Goal: Feedback & Contribution: Submit feedback/report problem

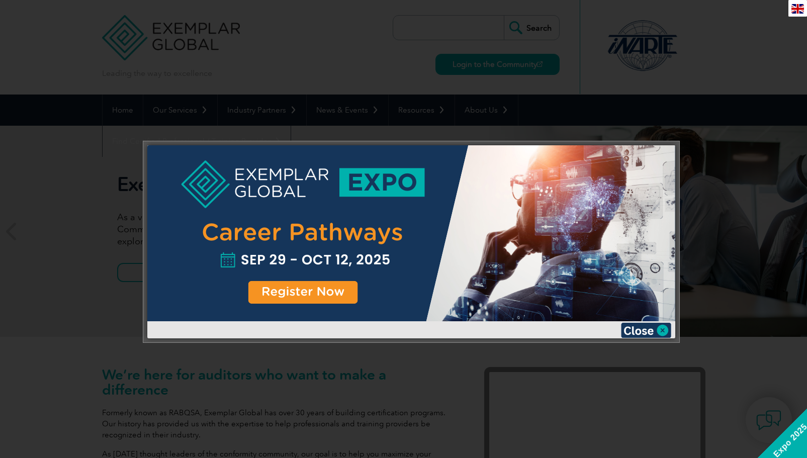
click at [780, 206] on div at bounding box center [403, 229] width 807 height 458
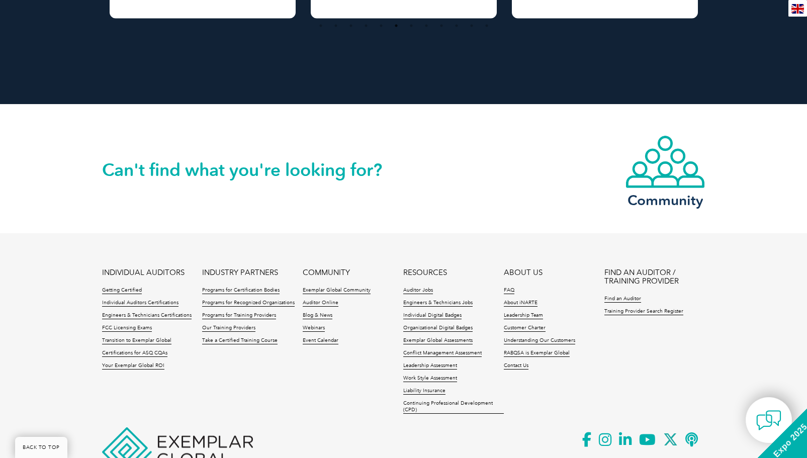
scroll to position [2297, 0]
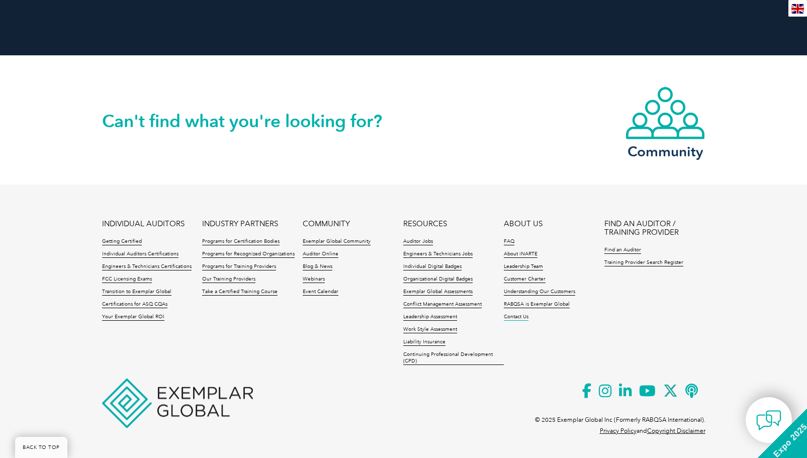
click at [511, 315] on link "Contact Us" at bounding box center [516, 317] width 25 height 7
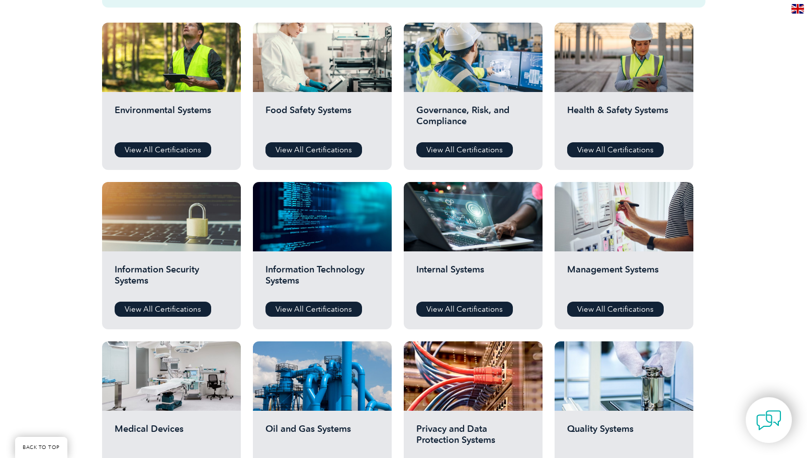
scroll to position [352, 0]
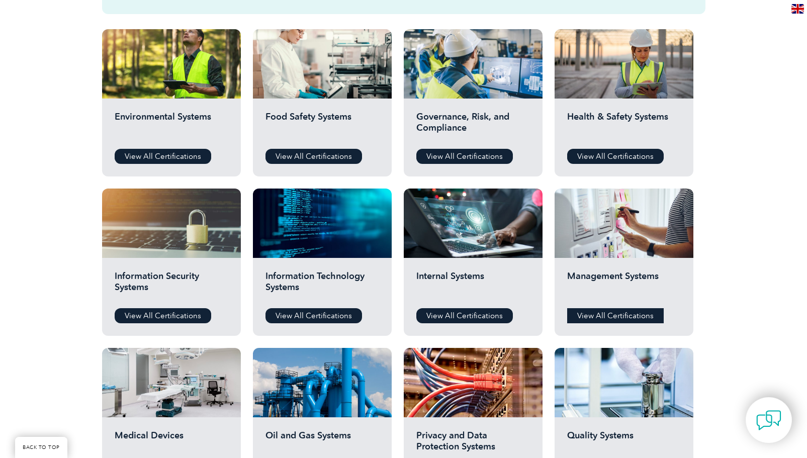
click at [610, 313] on link "View All Certifications" at bounding box center [615, 315] width 97 height 15
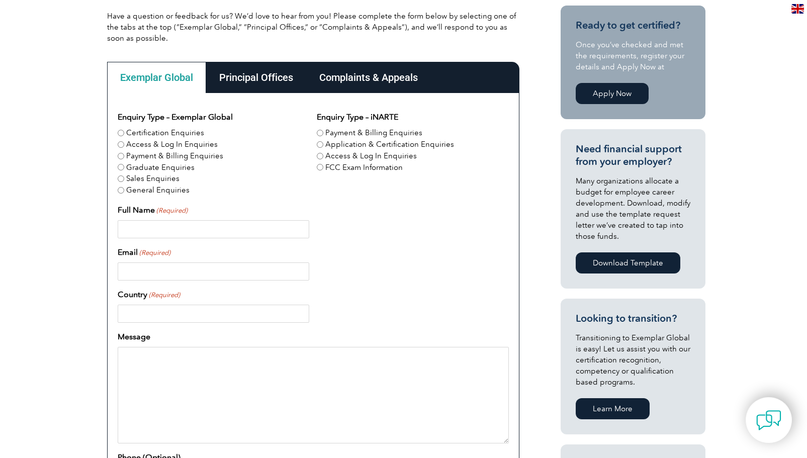
scroll to position [252, 0]
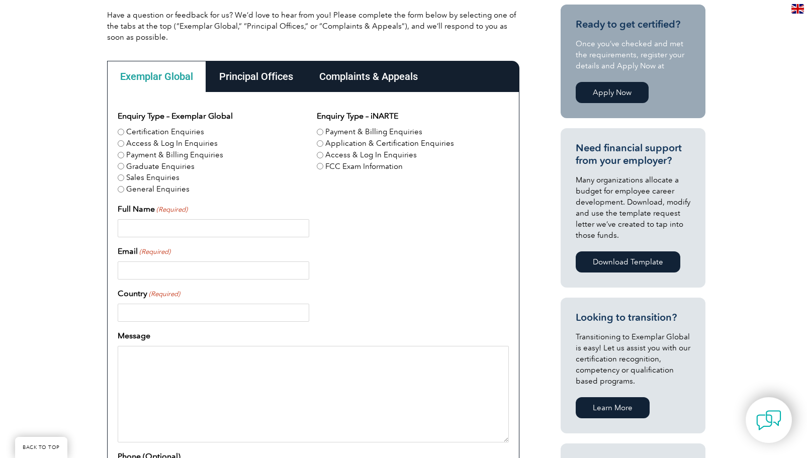
click at [120, 188] on input "General Enquiries" at bounding box center [121, 189] width 7 height 7
radio input "true"
click at [148, 231] on input "Full Name (Required)" at bounding box center [214, 228] width 192 height 18
type input "Joe Brazil"
type input "qmscoach@gmail.com"
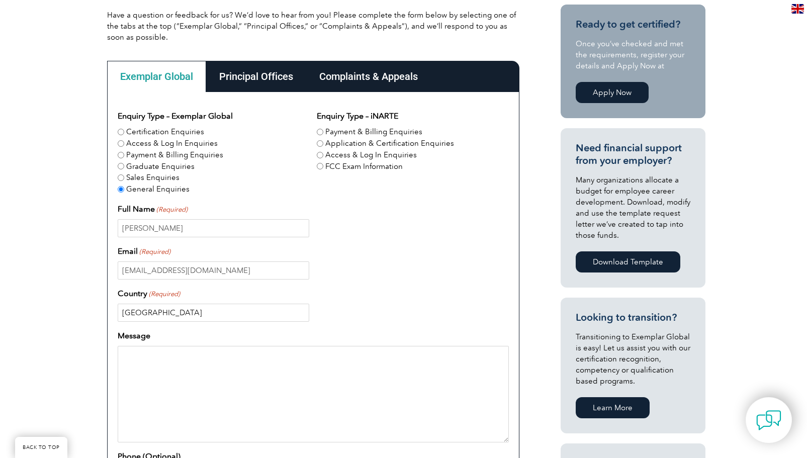
type input "USA"
paste textarea "training programs are accredited"
drag, startPoint x: 312, startPoint y: 381, endPoint x: 278, endPoint y: 378, distance: 33.8
click at [278, 378] on textarea "Hello I have seen some organizations say that their training is "training progr…" at bounding box center [313, 394] width 391 height 97
click at [420, 379] on textarea "Hello I have seen some organizations say that their "training programs are accr…" at bounding box center [313, 394] width 391 height 97
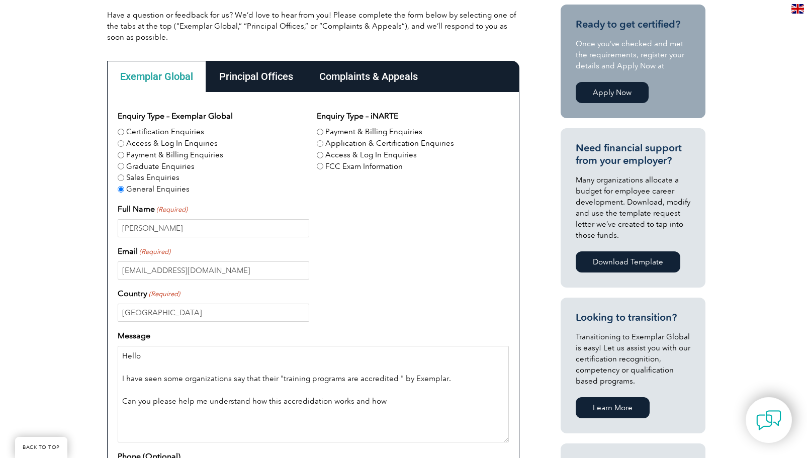
click at [302, 399] on textarea "Hello I have seen some organizations say that their "training programs are accr…" at bounding box center [313, 394] width 391 height 97
click at [303, 399] on textarea "Hello I have seen some organizations say that their "training programs are accr…" at bounding box center [313, 394] width 391 height 97
click at [395, 404] on textarea "Hello I have seen some organizations say that their "training programs are accr…" at bounding box center [313, 394] width 391 height 97
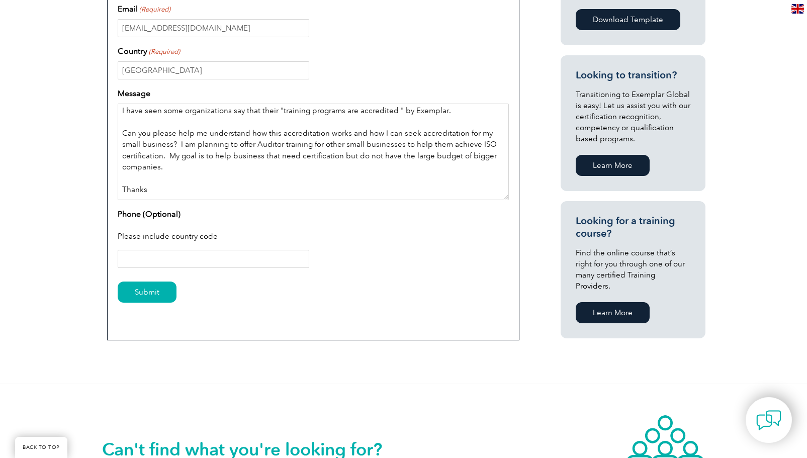
scroll to position [503, 0]
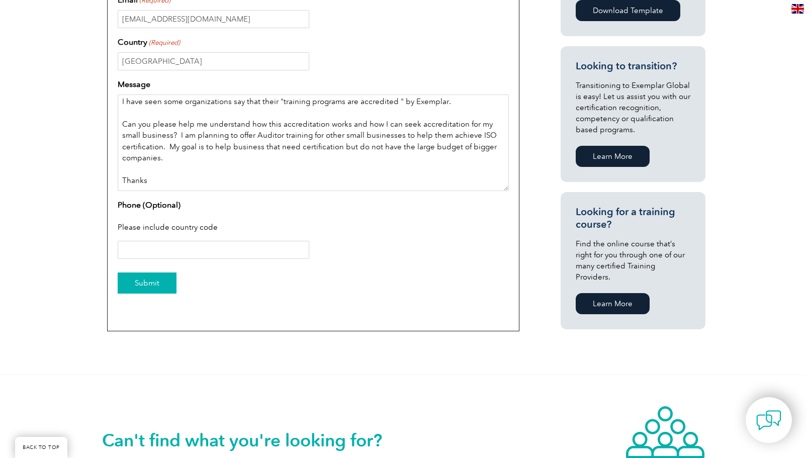
type textarea "Hello I have seen some organizations say that their "training programs are accr…"
click at [145, 281] on input "Submit" at bounding box center [147, 283] width 59 height 21
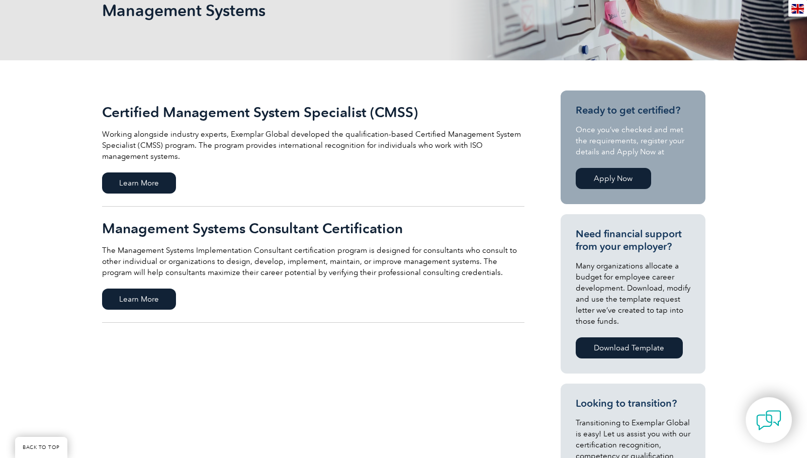
scroll to position [201, 0]
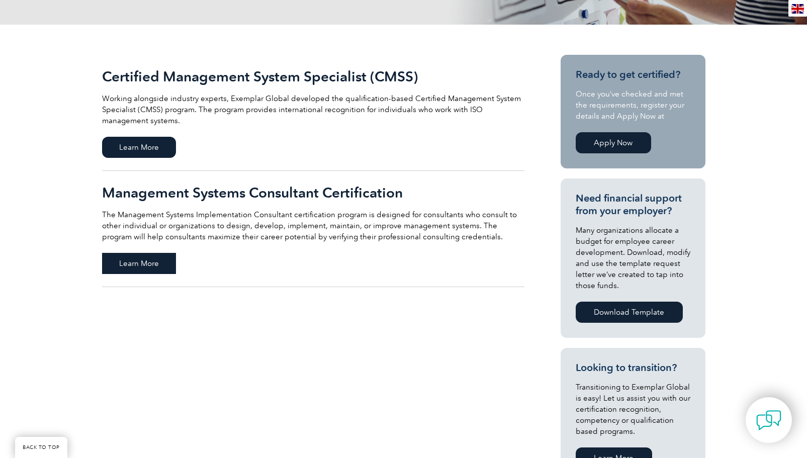
click at [143, 258] on span "Learn More" at bounding box center [139, 263] width 74 height 21
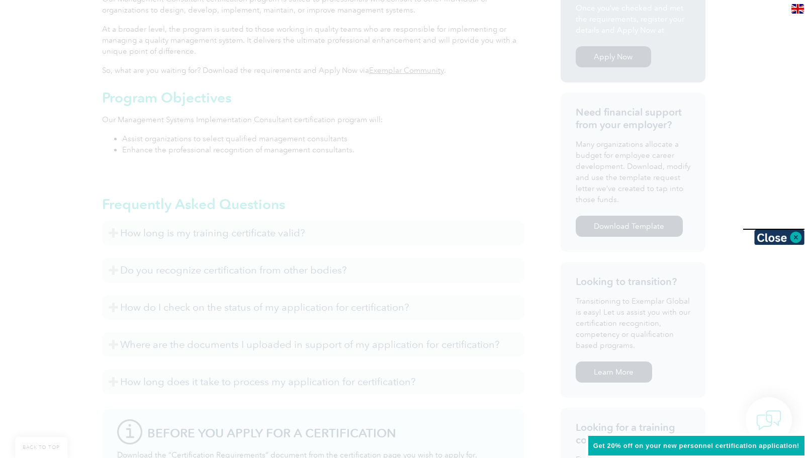
scroll to position [402, 0]
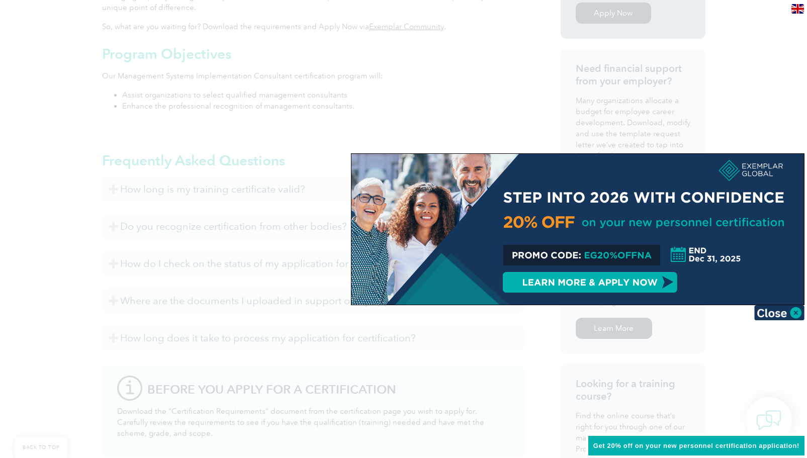
click at [737, 92] on div at bounding box center [403, 229] width 807 height 458
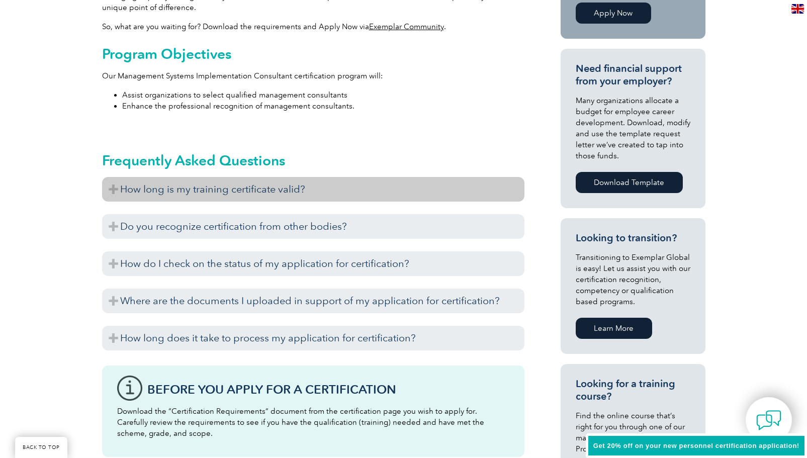
click at [112, 186] on h3 "How long is my training certificate valid?" at bounding box center [313, 189] width 423 height 25
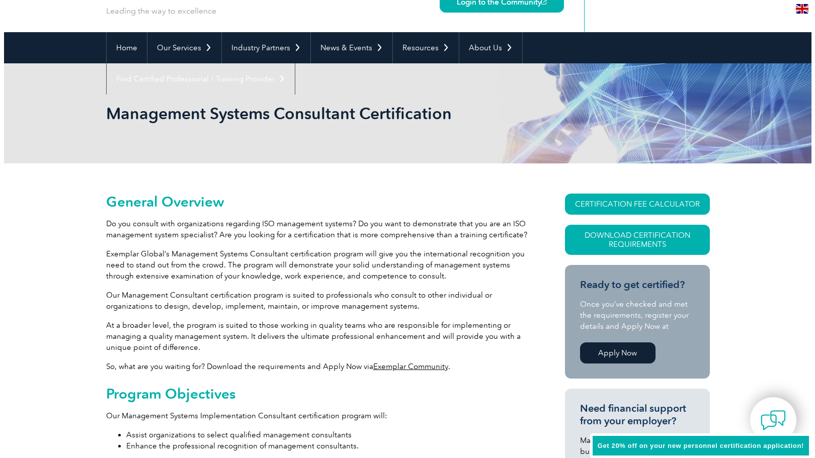
scroll to position [50, 0]
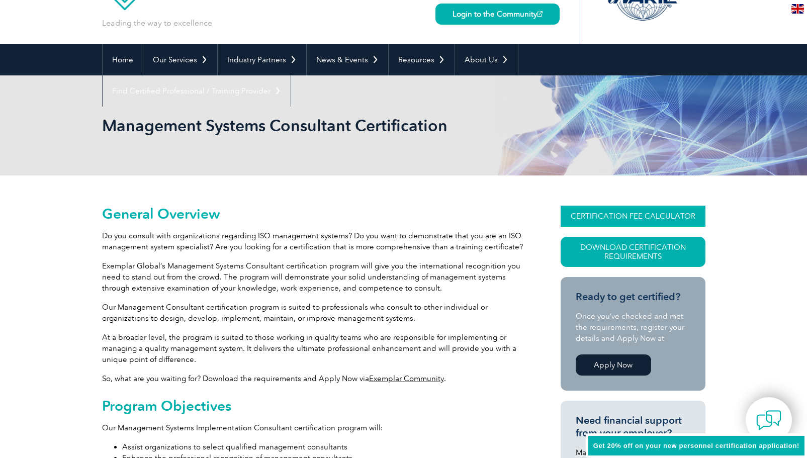
click at [620, 214] on link "CERTIFICATION FEE CALCULATOR" at bounding box center [633, 216] width 145 height 21
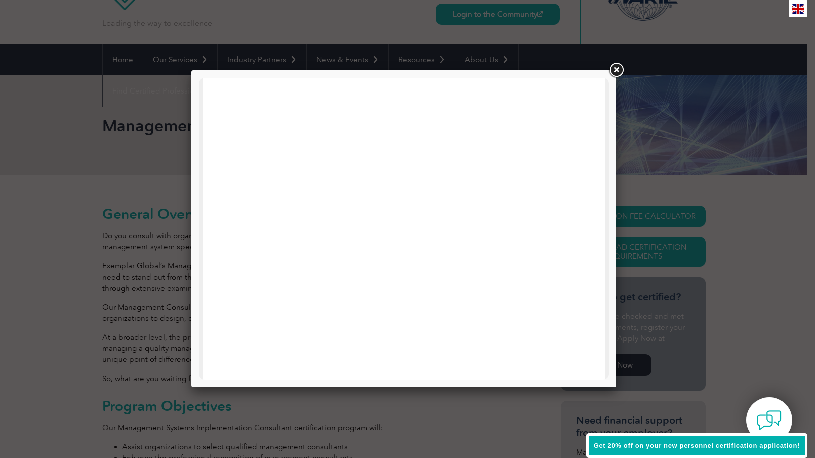
scroll to position [480, 0]
click at [615, 72] on link at bounding box center [616, 70] width 18 height 18
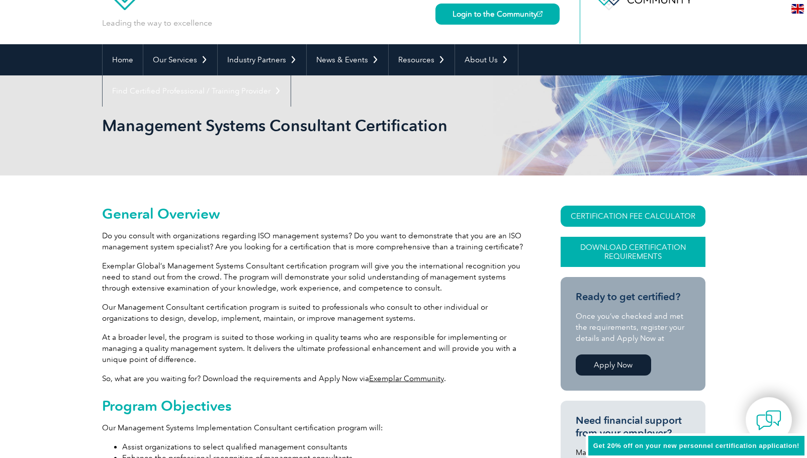
click at [638, 241] on link "Download Certification Requirements" at bounding box center [633, 252] width 145 height 30
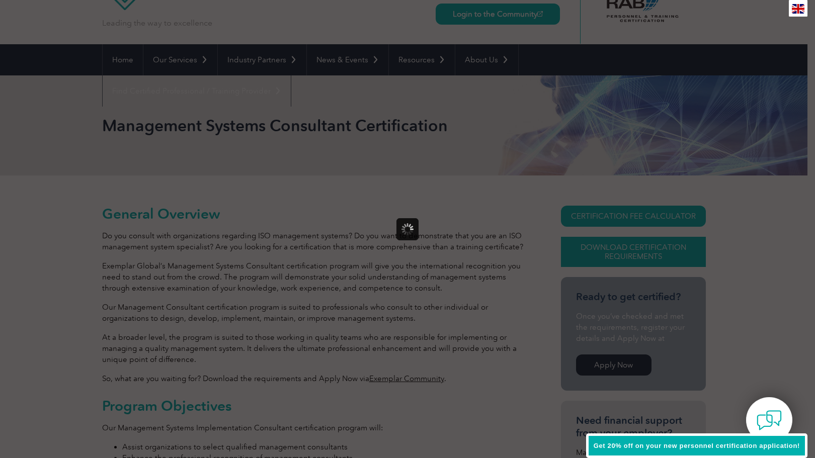
scroll to position [0, 0]
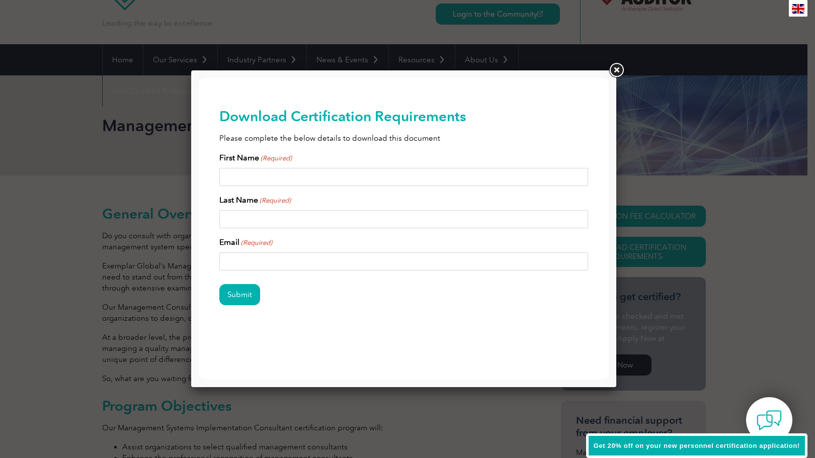
click at [344, 181] on input "First Name (Required)" at bounding box center [403, 177] width 369 height 18
type input "[PERSON_NAME]"
click at [305, 223] on input "Last Name (Required)" at bounding box center [403, 219] width 369 height 18
type input "b"
click at [275, 263] on input "Email (Required)" at bounding box center [403, 262] width 369 height 18
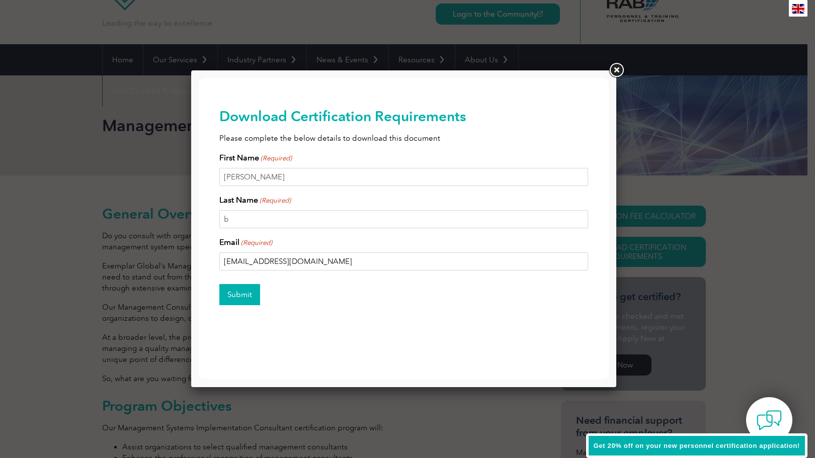
type input "[EMAIL_ADDRESS][DOMAIN_NAME]"
click at [259, 298] on input "Submit" at bounding box center [239, 294] width 41 height 21
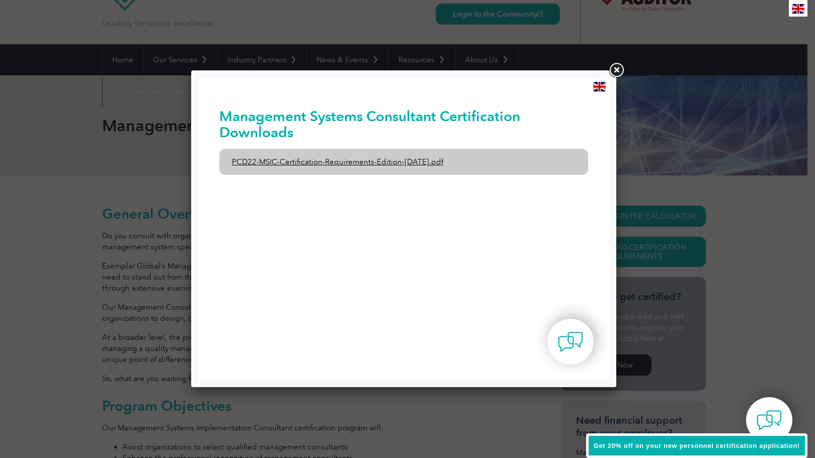
click at [359, 157] on link "PCD22-MSIC-Certification-Requirements-Edition-[DATE].pdf" at bounding box center [403, 162] width 369 height 26
